Goal: Task Accomplishment & Management: Use online tool/utility

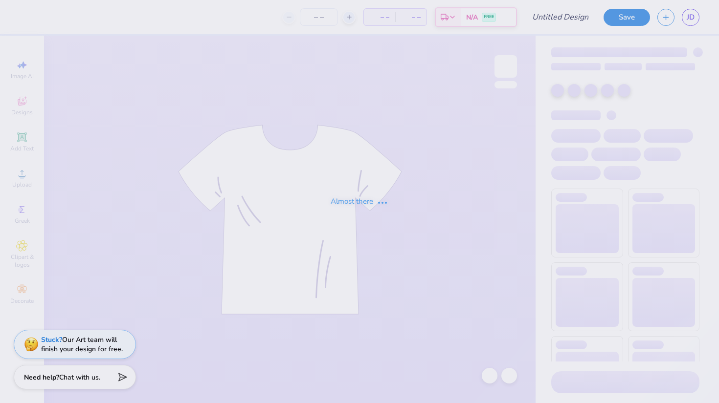
type input "OPTION 1"
type input "12"
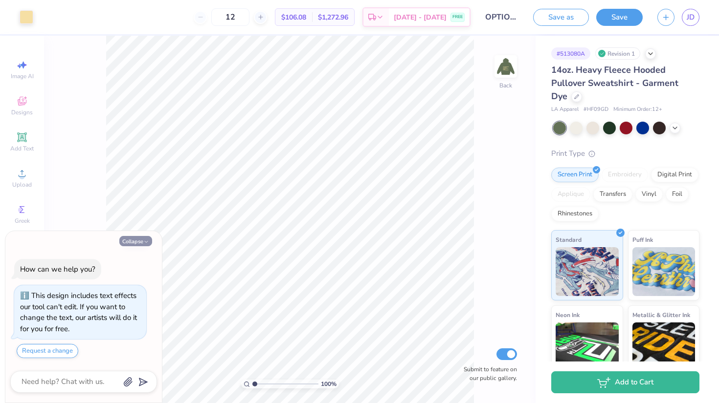
click at [137, 240] on button "Collapse" at bounding box center [135, 241] width 33 height 10
type textarea "x"
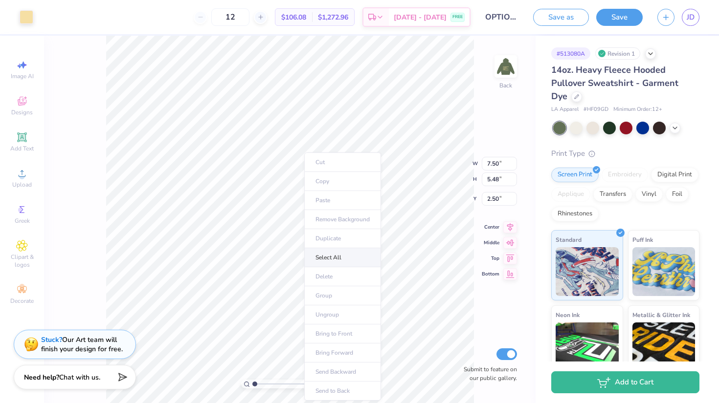
type input "2.49"
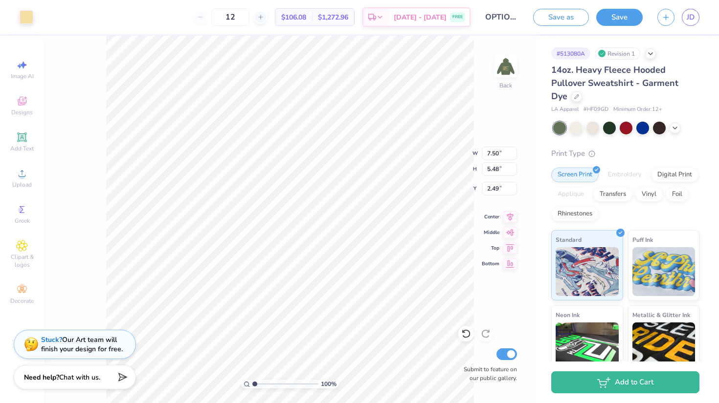
type input "9.93"
type input "7.26"
type input "0.72"
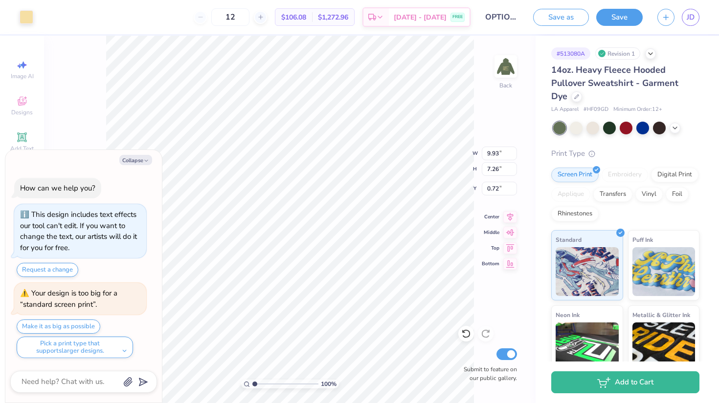
type textarea "x"
type input "1.69"
type textarea "x"
type input "13.35"
type input "9.76"
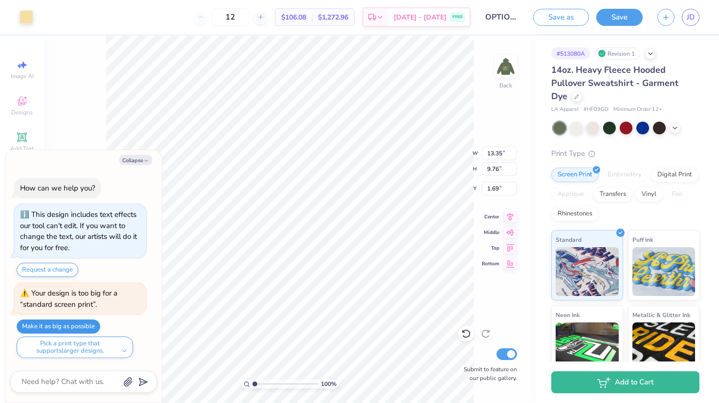
click at [89, 326] on button "Make it as big as possible" at bounding box center [59, 327] width 84 height 14
type textarea "x"
type input "15.00"
type input "10.96"
type input "0.72"
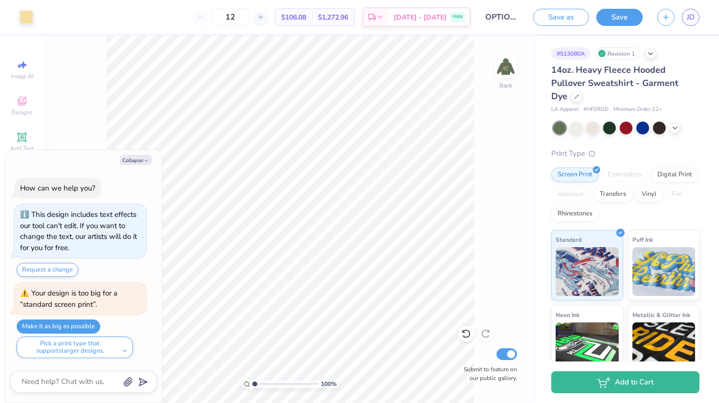
click at [485, 334] on div "100 % Back Submit to feature on our public gallery." at bounding box center [289, 220] width 491 height 368
click at [506, 70] on img at bounding box center [505, 66] width 39 height 39
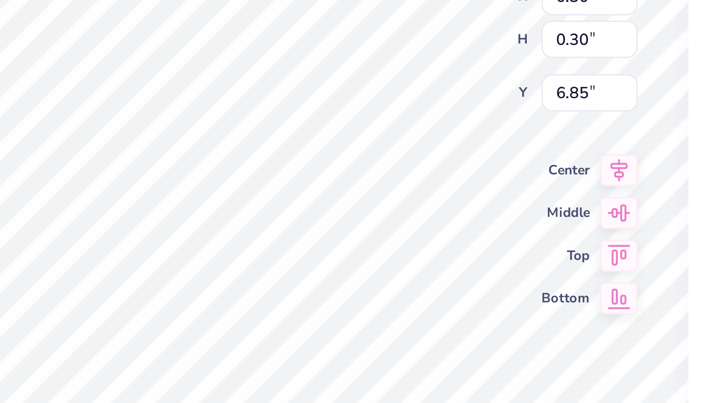
type textarea "x"
type input "6.87"
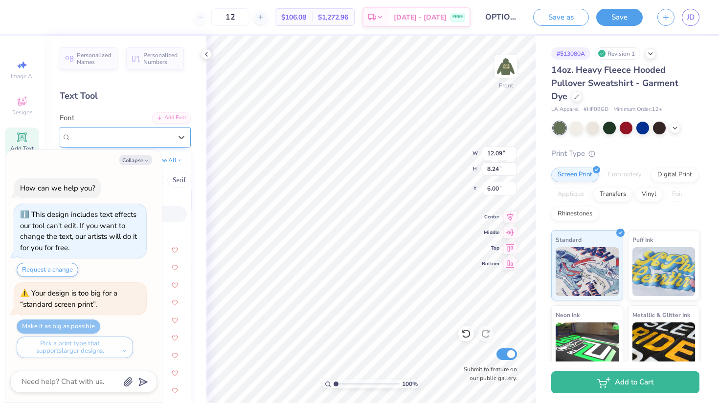
click at [132, 136] on div "Obviously Wide Semi" at bounding box center [121, 137] width 103 height 15
click at [134, 162] on button "Collapse" at bounding box center [135, 160] width 33 height 10
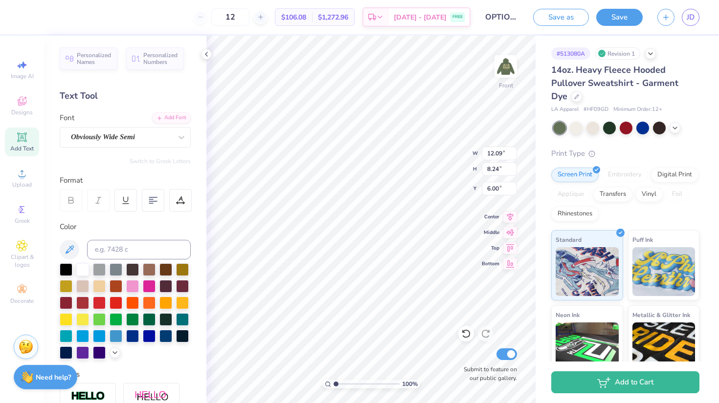
click at [192, 138] on div "Personalized Names Personalized Numbers Text Tool Add Font Font Obviously Wide …" at bounding box center [125, 220] width 162 height 368
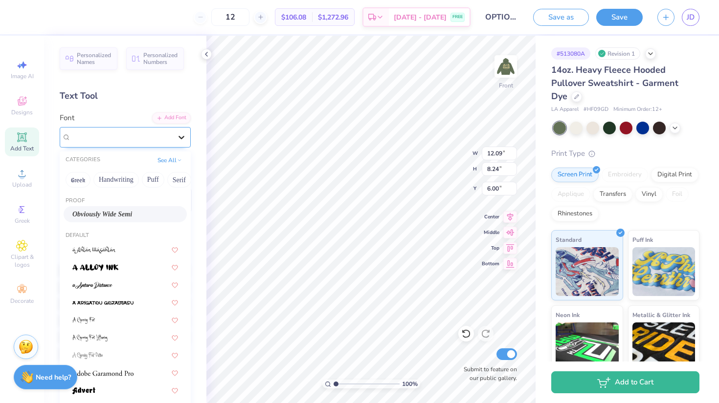
click at [180, 138] on icon at bounding box center [181, 137] width 10 height 10
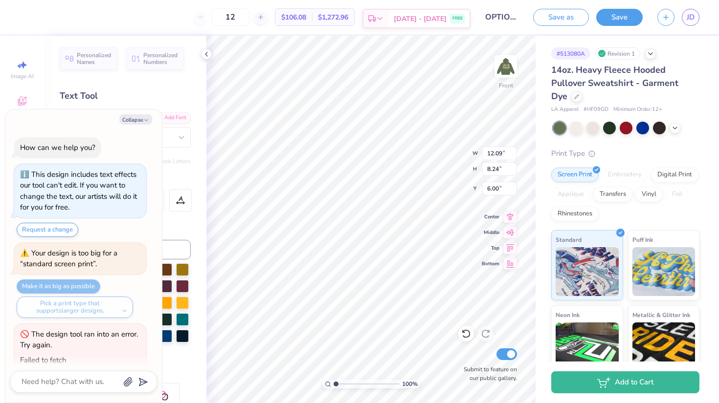
type textarea "x"
